Goal: Check status

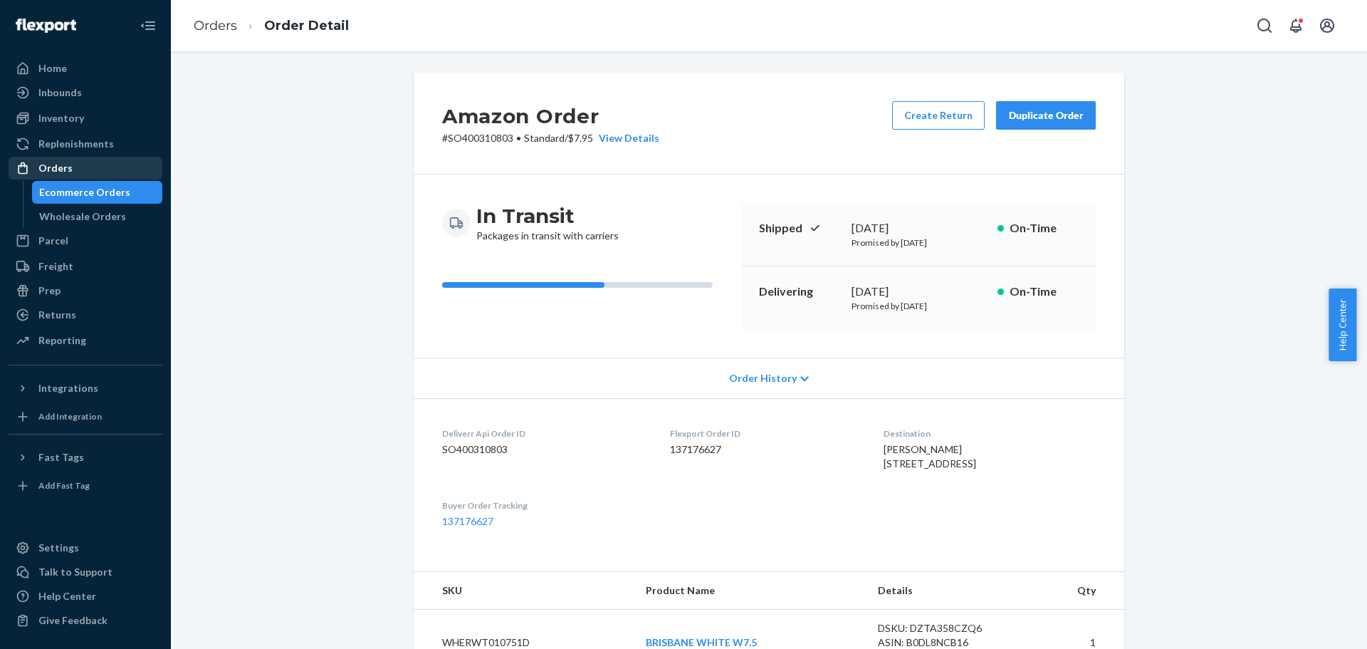
scroll to position [405, 0]
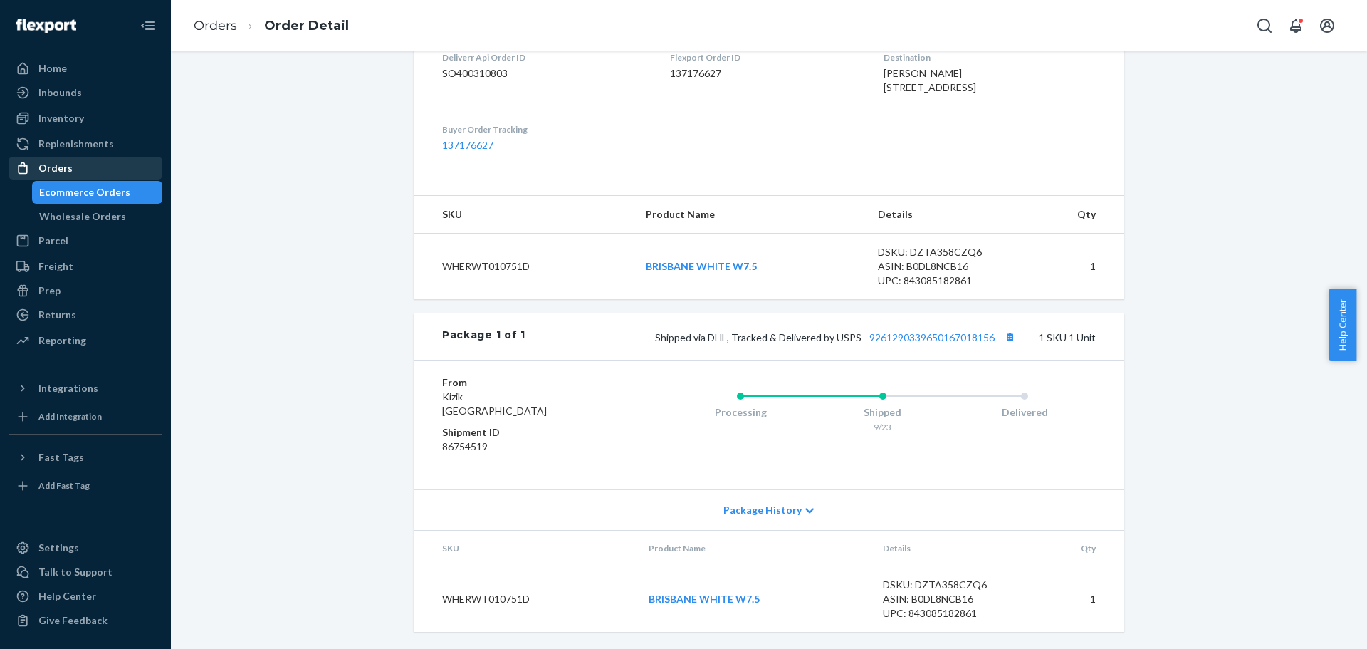
click at [75, 169] on div "Orders" at bounding box center [85, 168] width 151 height 20
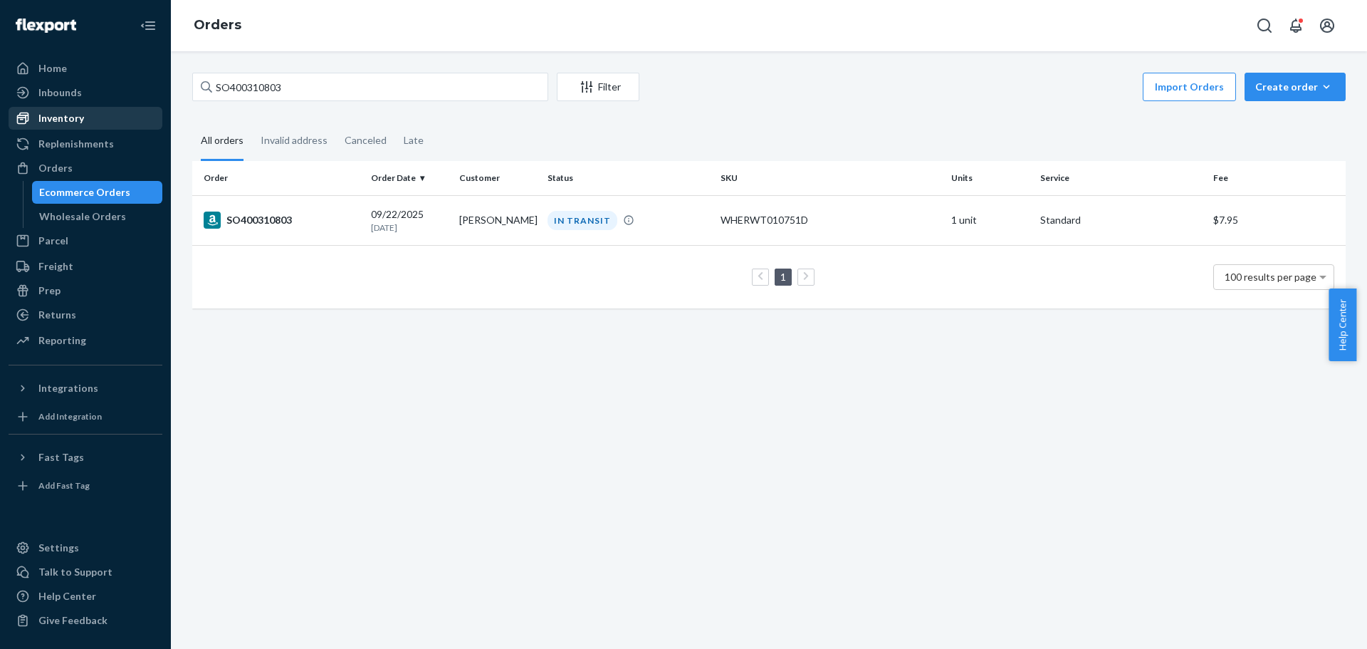
click at [68, 120] on div "Inventory" at bounding box center [61, 118] width 46 height 14
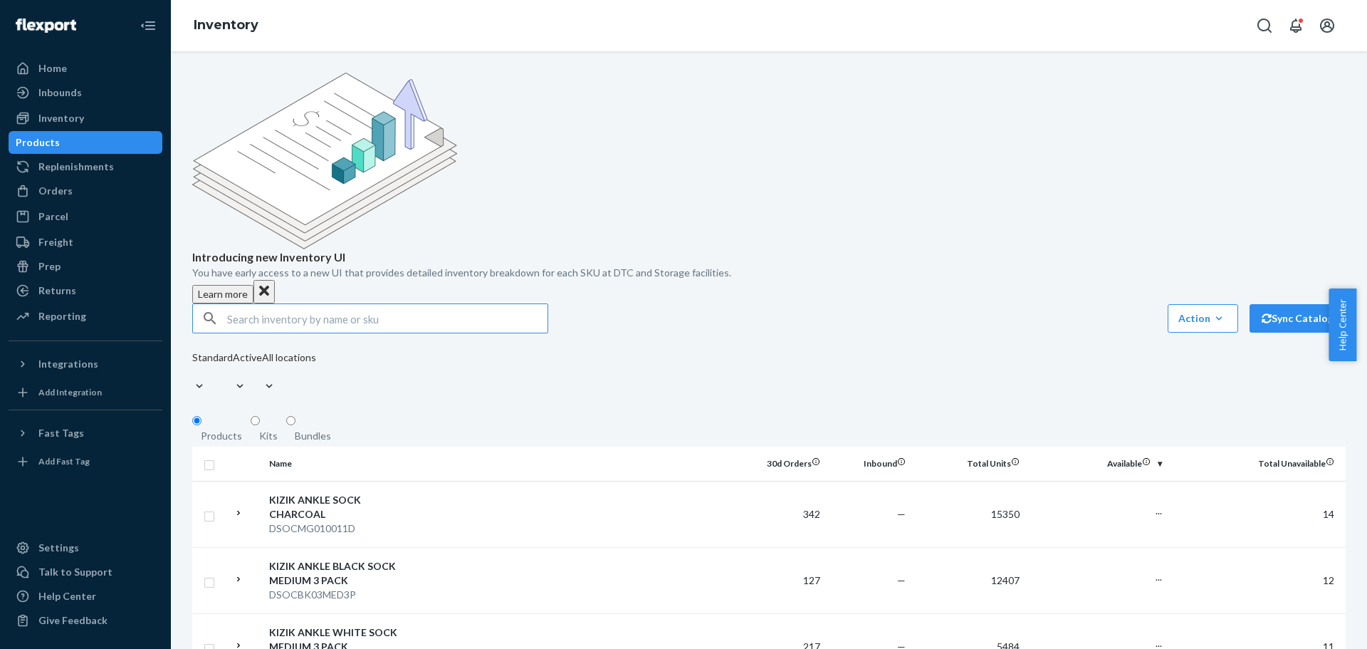
click at [246, 304] on input "text" at bounding box center [387, 318] width 320 height 28
type input "DPRACR010952E"
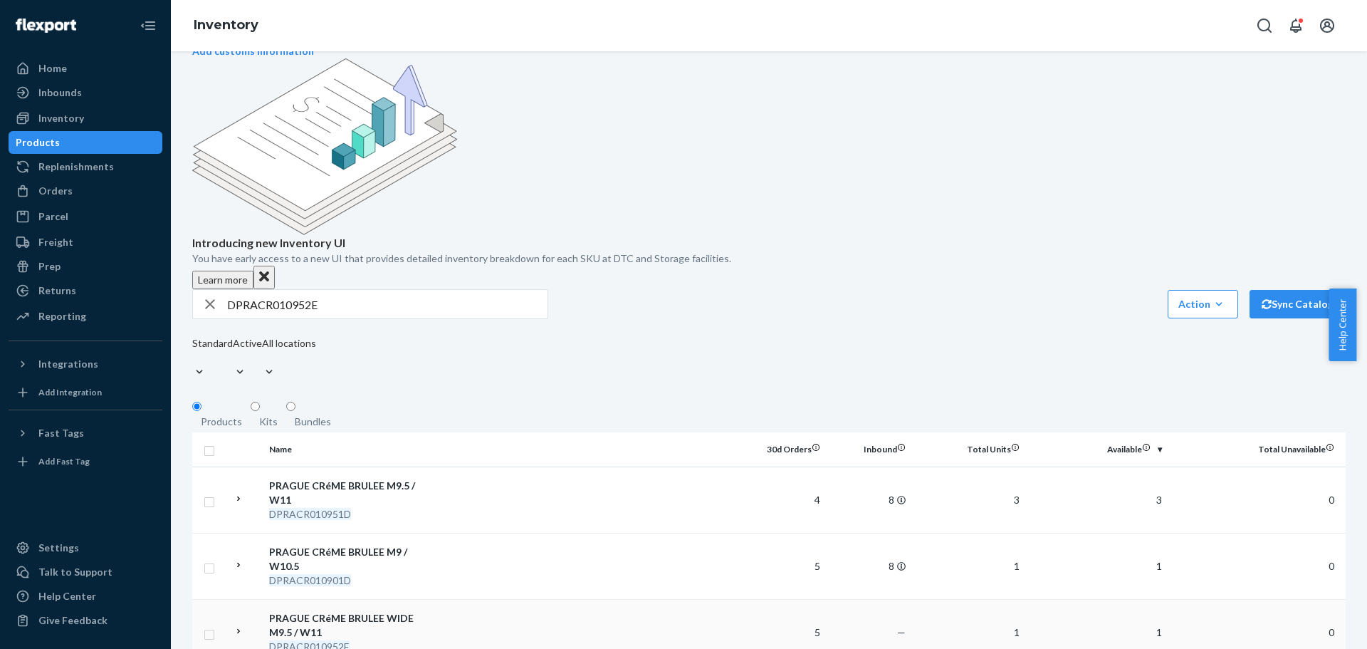
scroll to position [142, 0]
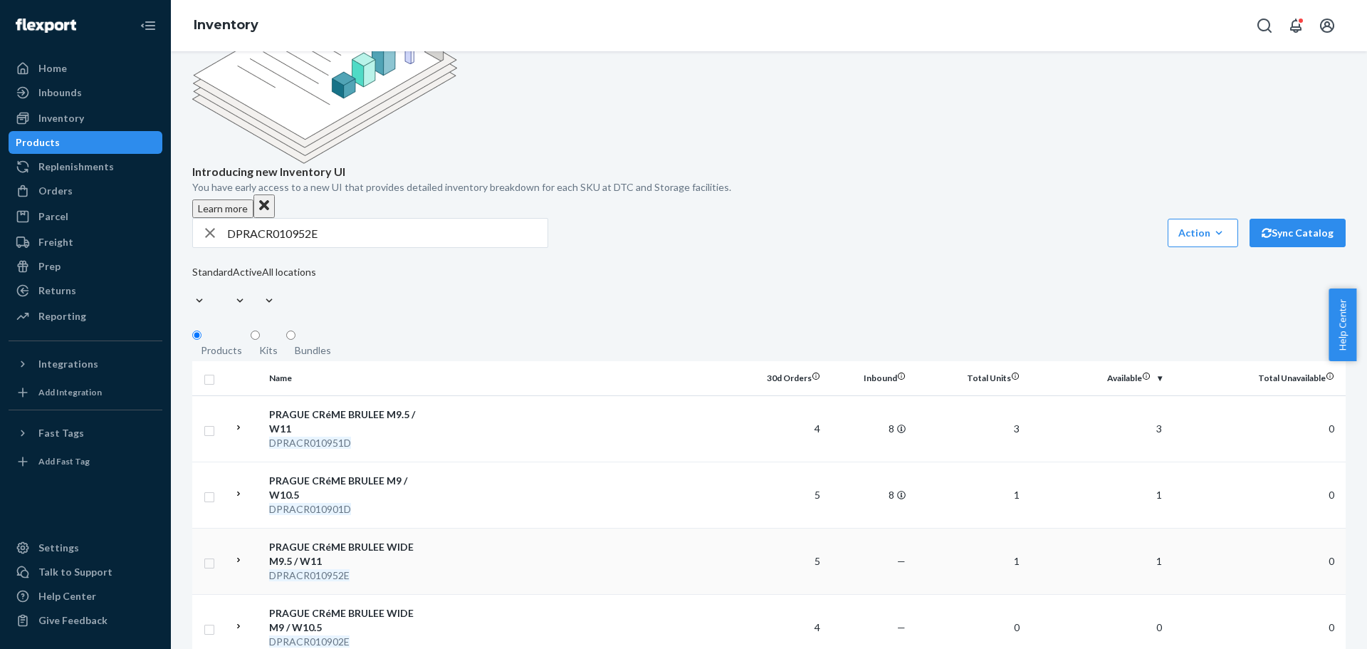
click at [325, 540] on div "PRAGUE CRéME BRULEE WIDE M9.5 / W11" at bounding box center [343, 554] width 149 height 28
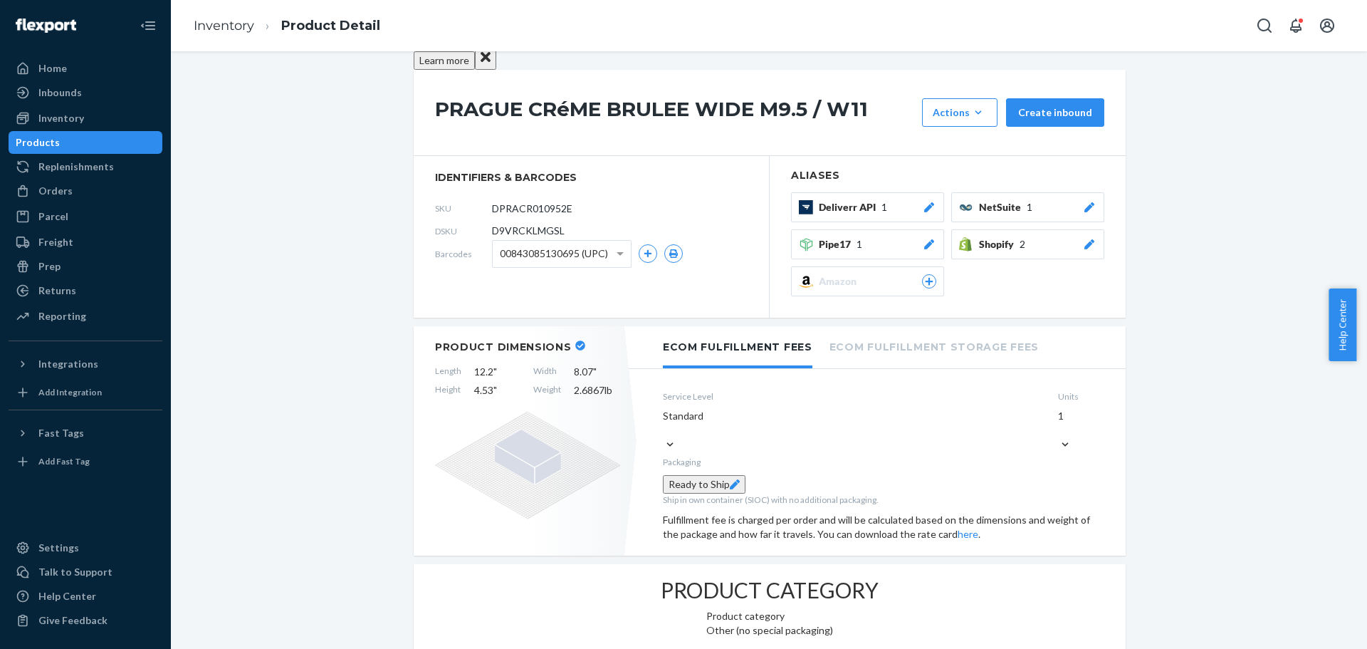
scroll to position [214, 0]
